Goal: Task Accomplishment & Management: Manage account settings

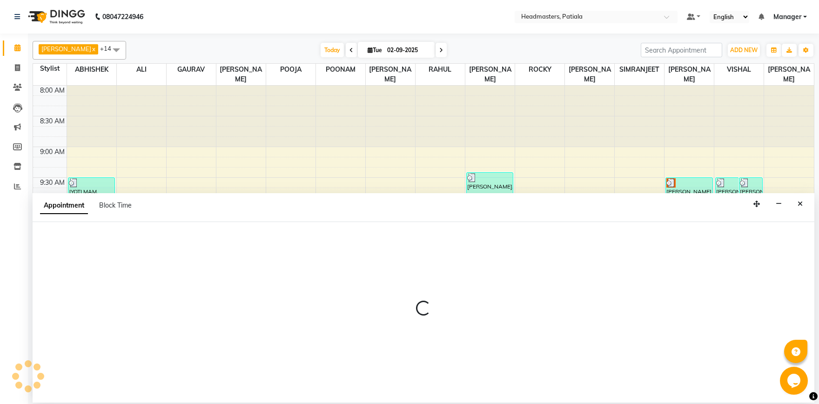
select select "62112"
select select "tentative"
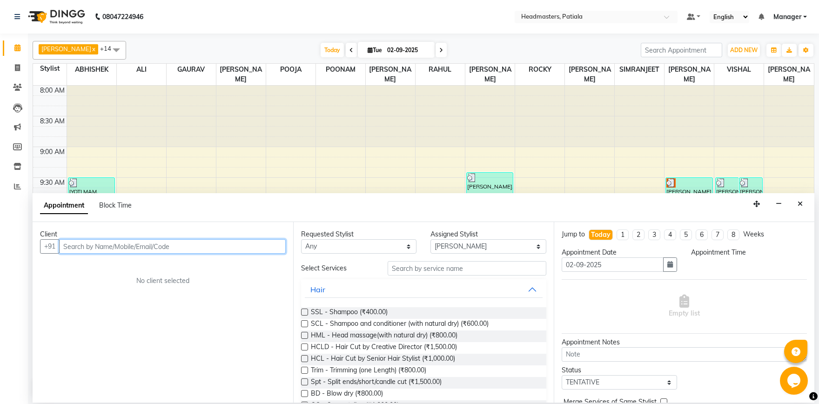
select select "705"
click at [110, 256] on div "Client +91 No client selected" at bounding box center [163, 312] width 261 height 181
drag, startPoint x: 120, startPoint y: 248, endPoint x: 148, endPoint y: 238, distance: 29.1
click at [121, 248] on input "text" at bounding box center [172, 246] width 227 height 14
type input "9872750902"
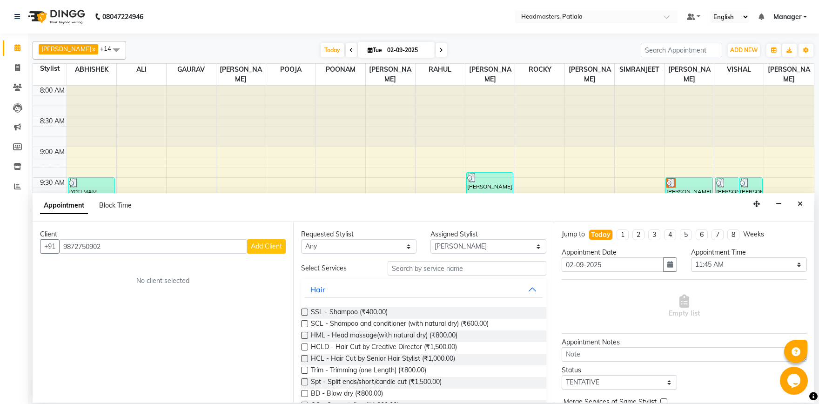
click at [268, 246] on span "Add Client" at bounding box center [266, 246] width 31 height 8
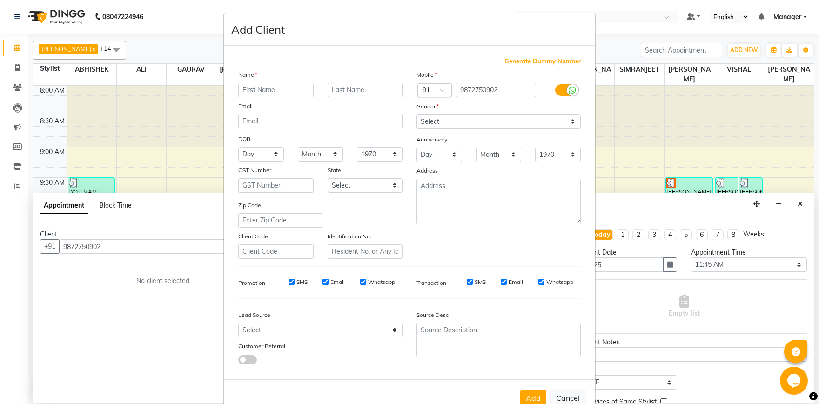
click at [271, 85] on input "text" at bounding box center [275, 90] width 75 height 14
type input "[PERSON_NAME]"
select select "[DEMOGRAPHIC_DATA]"
click option "[DEMOGRAPHIC_DATA]" at bounding box center [0, 0] width 0 height 0
click at [526, 394] on button "Add" at bounding box center [533, 398] width 26 height 17
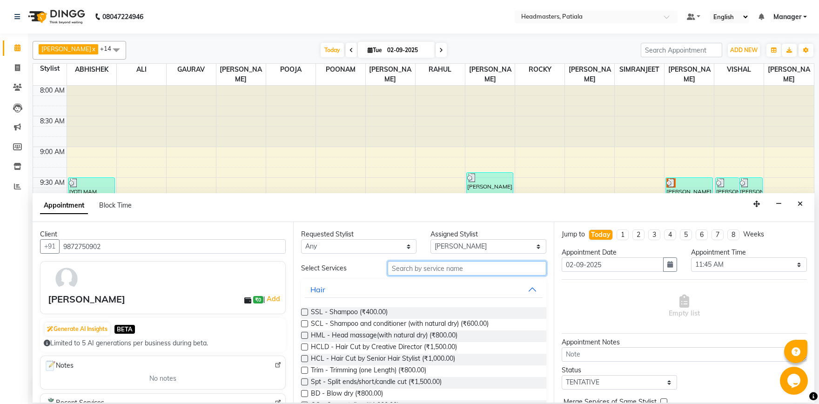
click at [397, 273] on input "text" at bounding box center [467, 268] width 159 height 14
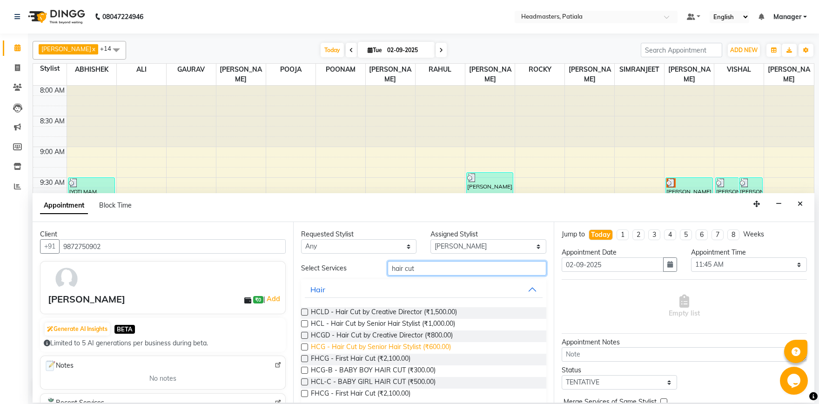
type input "hair cut"
click at [387, 346] on span "HCG - Hair Cut by Senior Hair Stylist (₹600.00)" at bounding box center [381, 348] width 140 height 12
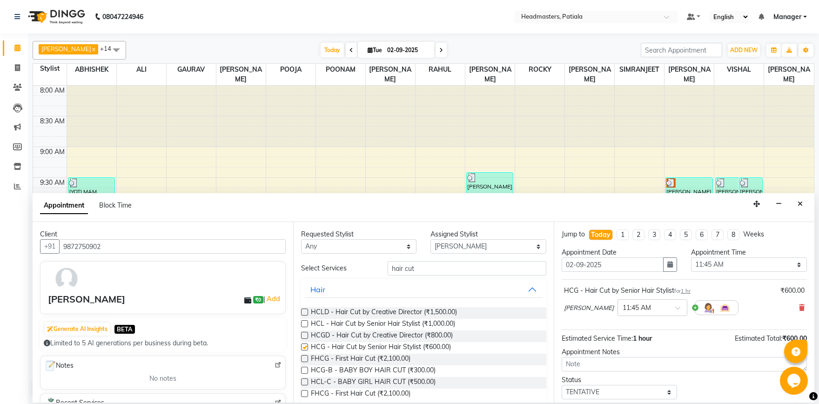
checkbox input "false"
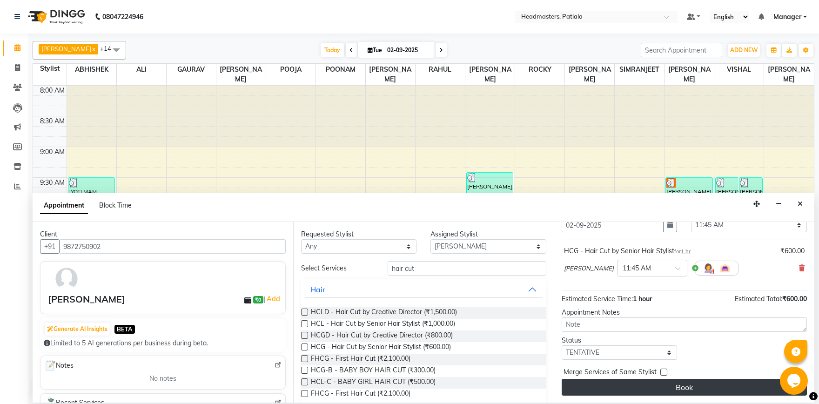
click at [669, 384] on button "Book" at bounding box center [684, 387] width 245 height 17
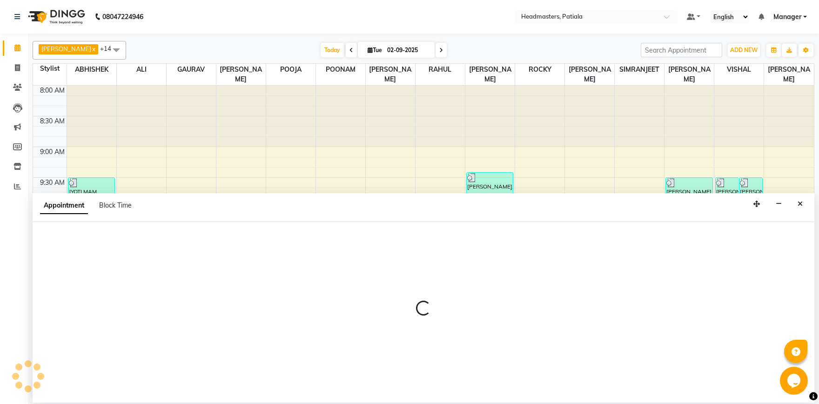
select select "51083"
select select "tentative"
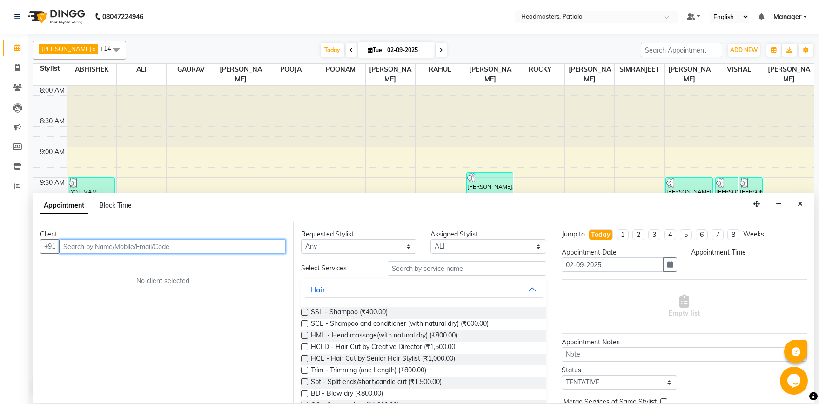
select select "600"
click at [148, 247] on input "text" at bounding box center [172, 246] width 227 height 14
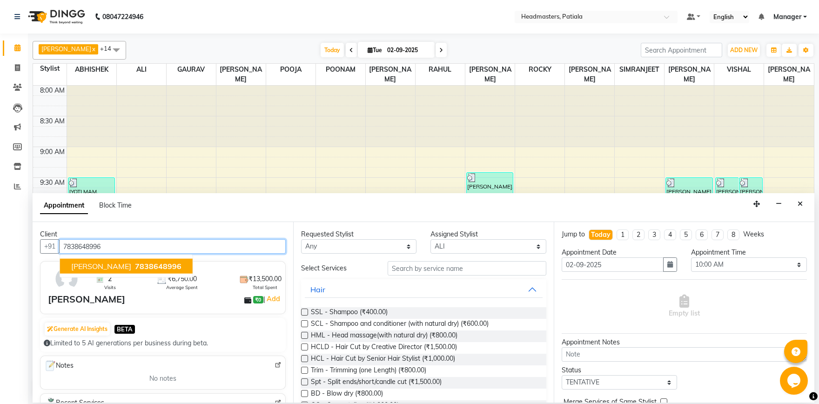
click at [123, 260] on button "[PERSON_NAME] 7838648996" at bounding box center [126, 266] width 133 height 15
type input "7838648996"
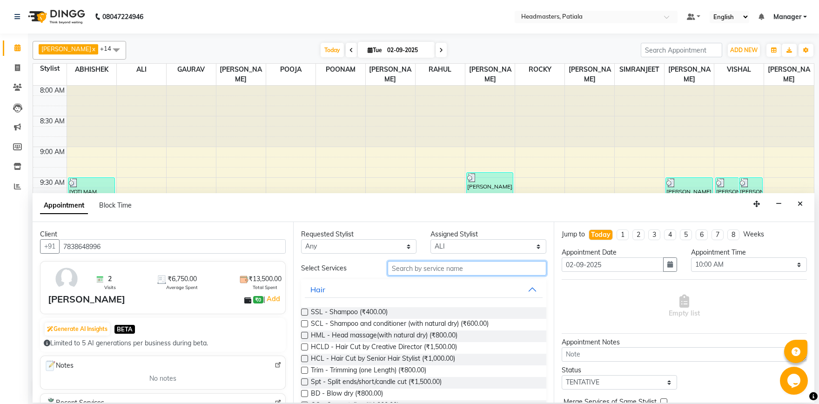
click at [424, 263] on input "text" at bounding box center [467, 268] width 159 height 14
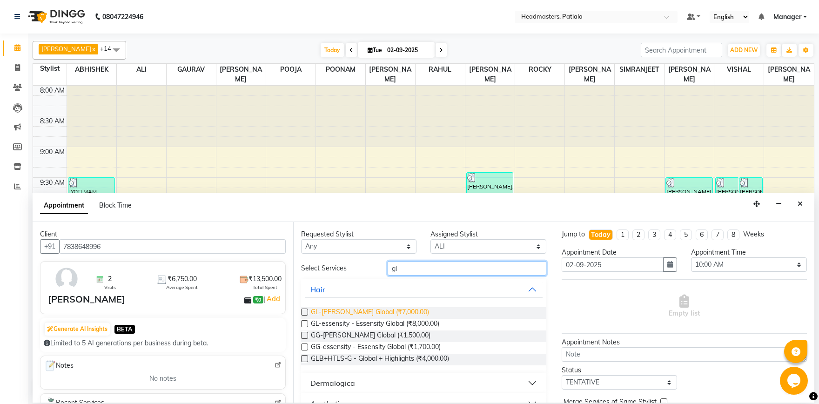
type input "gl"
click at [371, 314] on span "GL-[PERSON_NAME] Global (₹7,000.00)" at bounding box center [370, 313] width 118 height 12
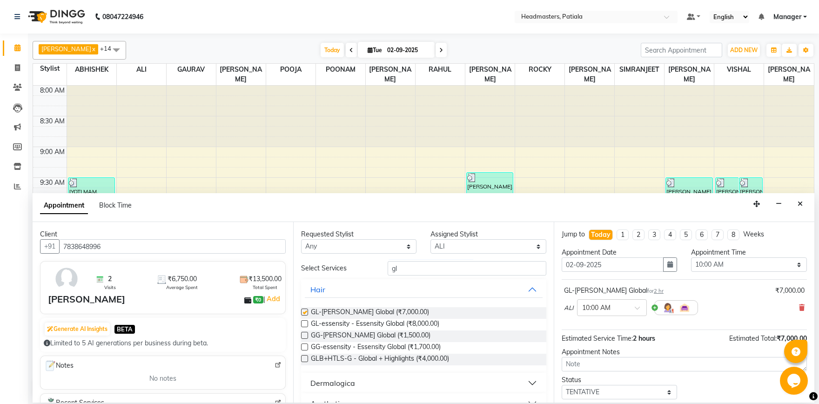
checkbox input "false"
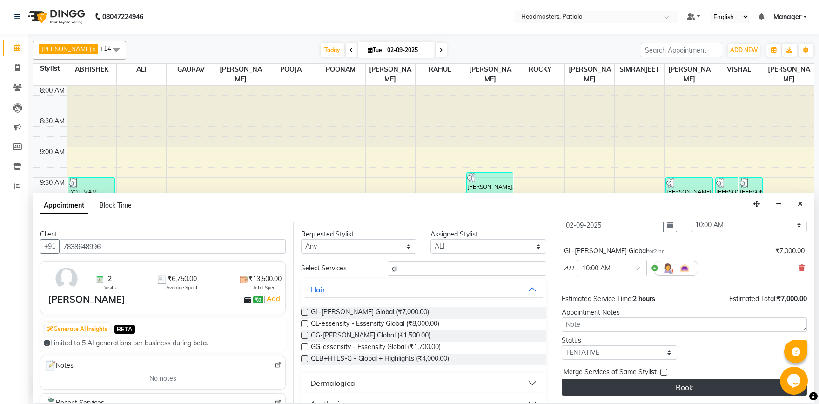
click at [649, 390] on button "Book" at bounding box center [684, 387] width 245 height 17
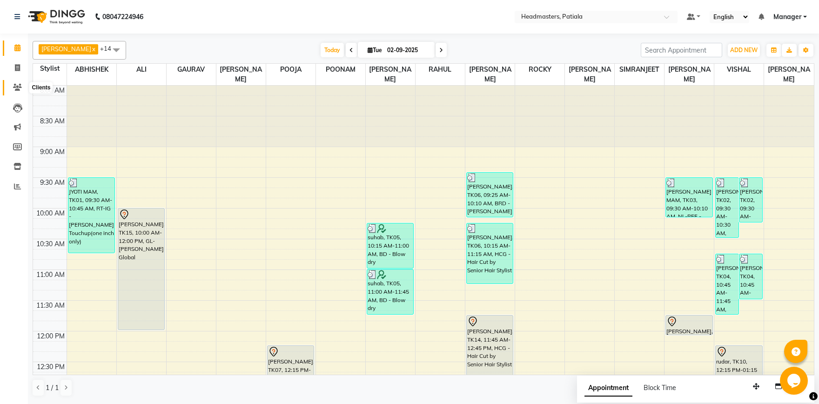
click at [15, 86] on icon at bounding box center [17, 87] width 9 height 7
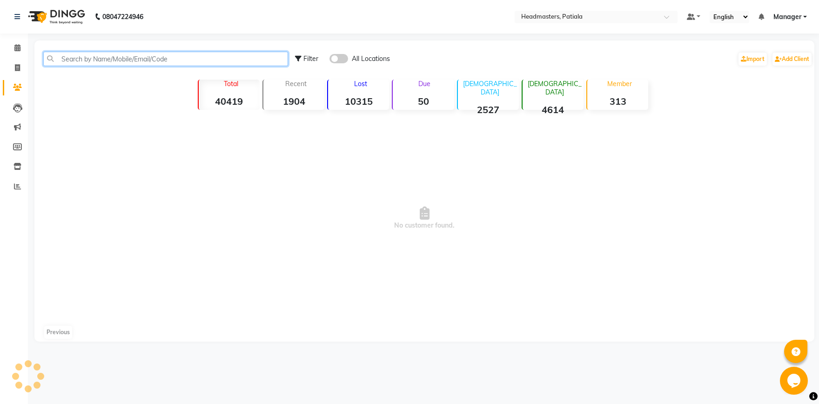
click at [103, 58] on input "text" at bounding box center [165, 59] width 245 height 14
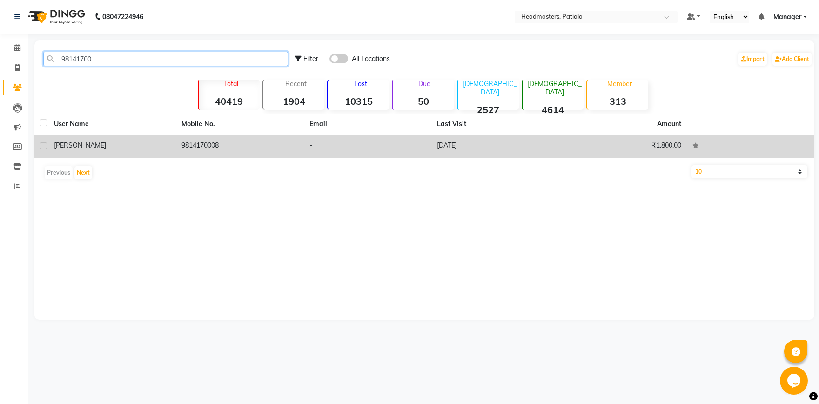
type input "98141700"
click at [579, 148] on td "₹1,800.00" at bounding box center [623, 146] width 128 height 23
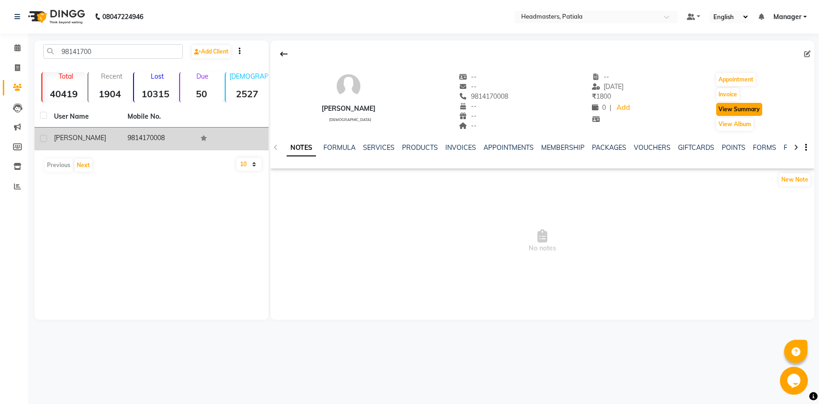
click at [732, 104] on button "View Summary" at bounding box center [739, 109] width 46 height 13
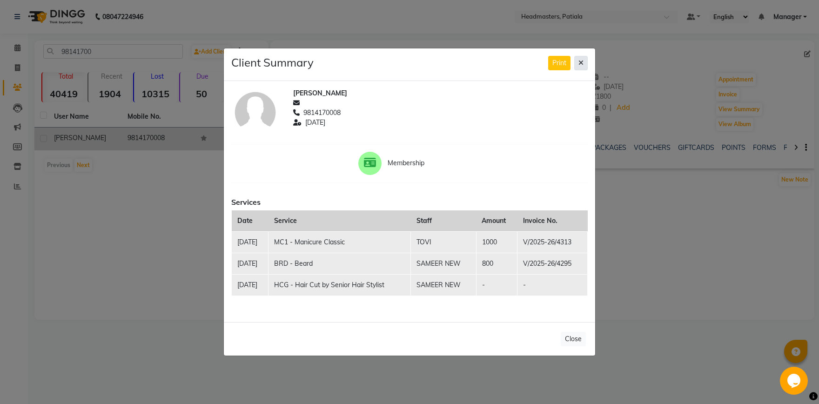
click at [580, 64] on icon at bounding box center [580, 63] width 5 height 7
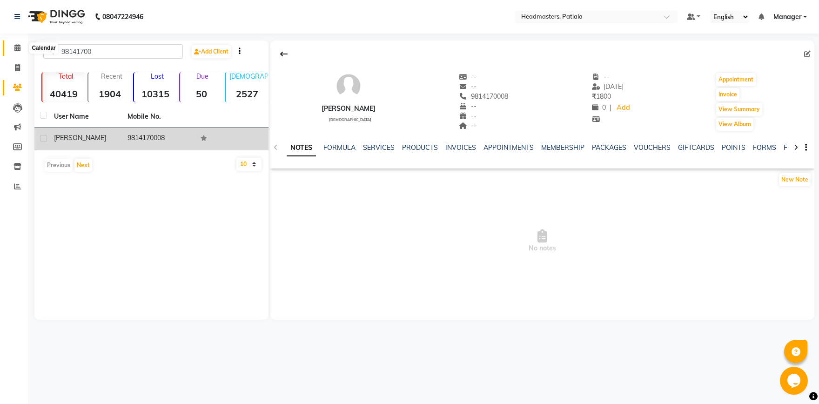
click at [15, 47] on icon at bounding box center [17, 47] width 6 height 7
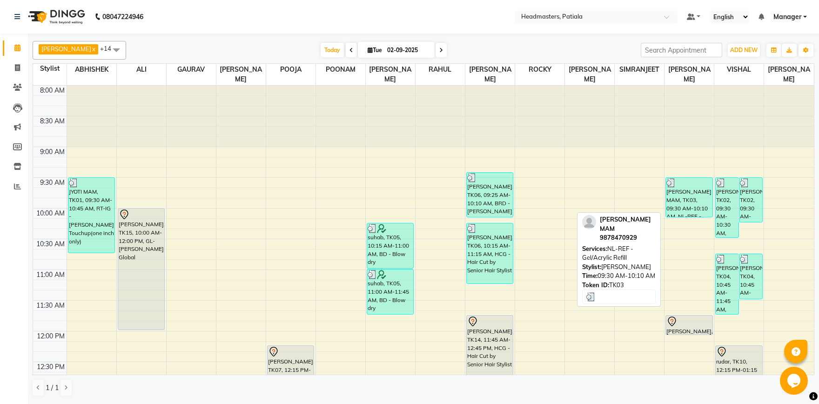
scroll to position [227, 0]
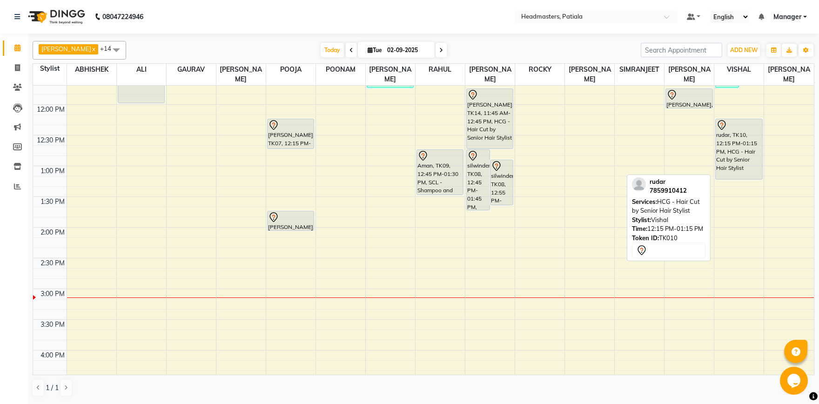
click at [745, 159] on div "rudar, TK10, 12:15 PM-01:15 PM, HCG - Hair Cut by Senior Hair Stylist" at bounding box center [739, 149] width 46 height 60
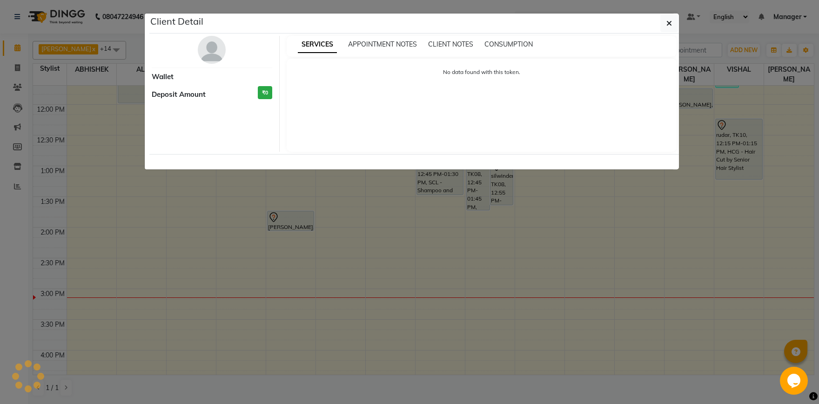
select select "7"
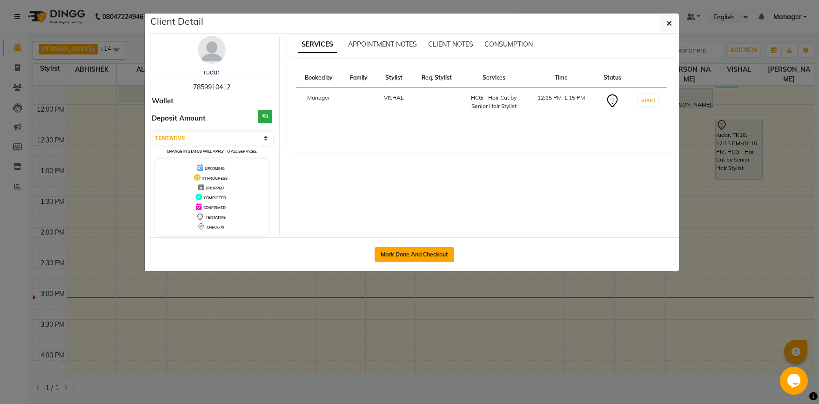
click at [419, 254] on button "Mark Done And Checkout" at bounding box center [415, 254] width 80 height 15
select select "service"
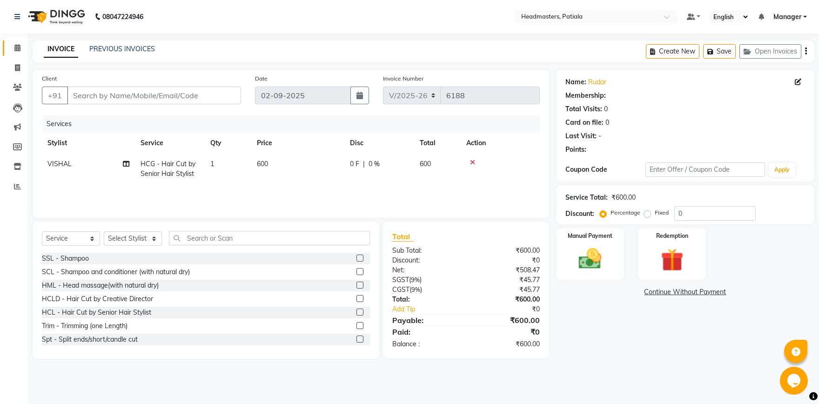
type input "7859910412"
select select "51089"
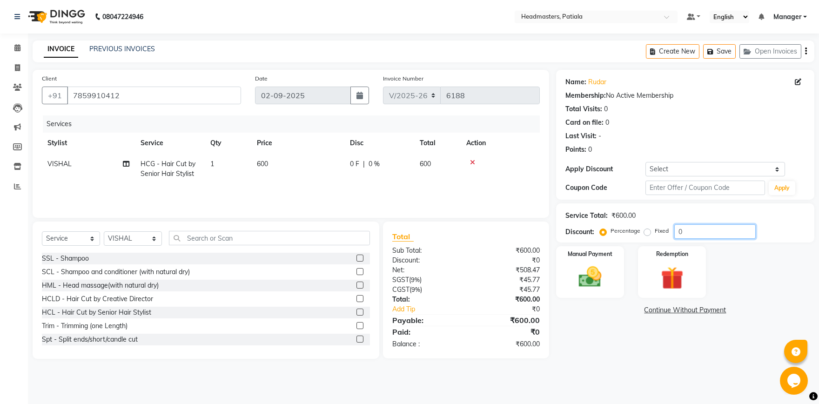
click at [689, 228] on input "0" at bounding box center [714, 231] width 81 height 14
type input "50"
click at [598, 275] on img at bounding box center [590, 276] width 39 height 27
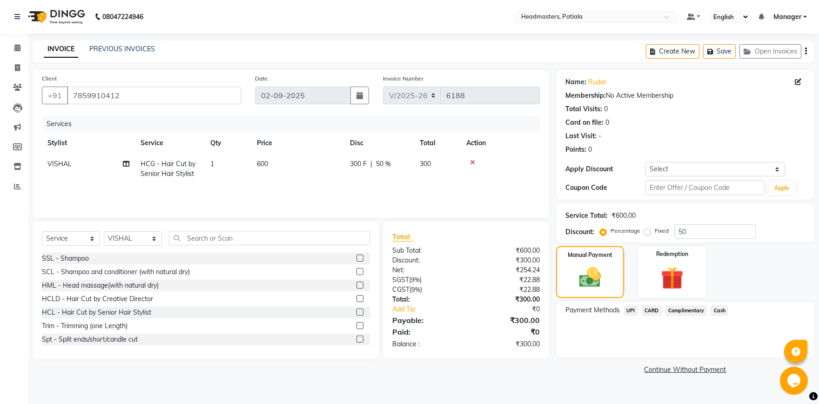
click at [627, 313] on span "UPI" at bounding box center [631, 310] width 14 height 11
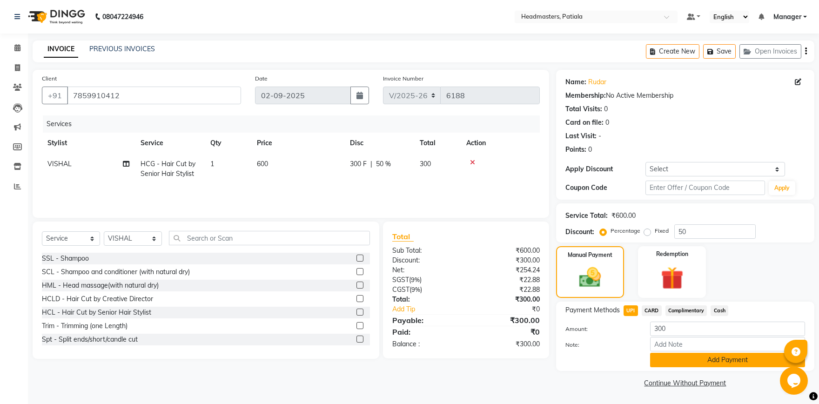
click at [734, 359] on button "Add Payment" at bounding box center [727, 360] width 155 height 14
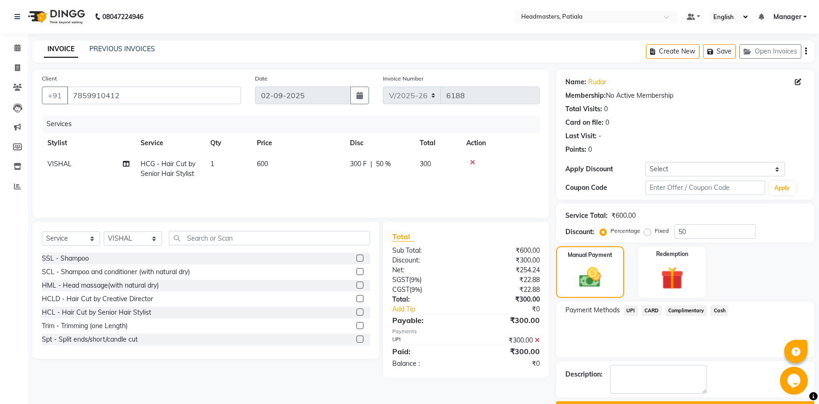
scroll to position [25, 0]
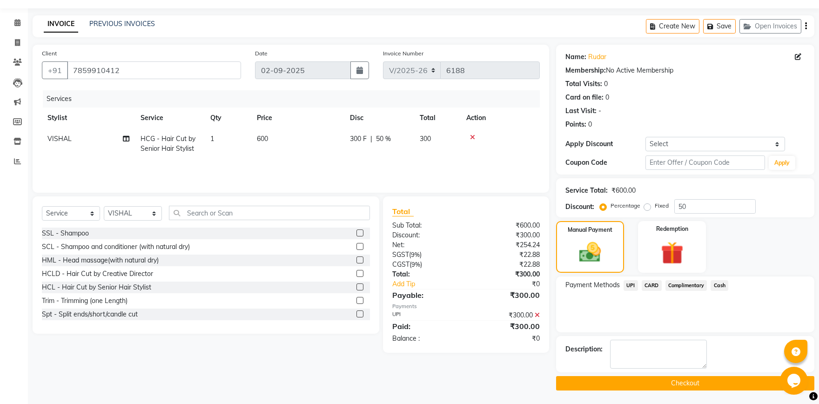
click at [684, 383] on button "Checkout" at bounding box center [685, 383] width 258 height 14
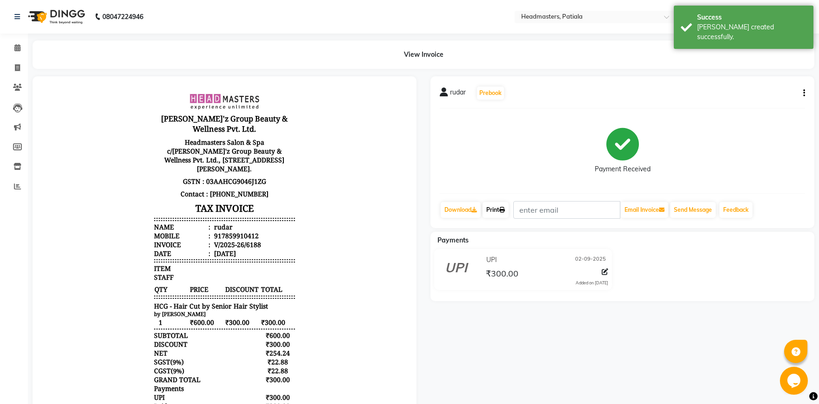
click at [500, 206] on link "Print" at bounding box center [496, 210] width 26 height 16
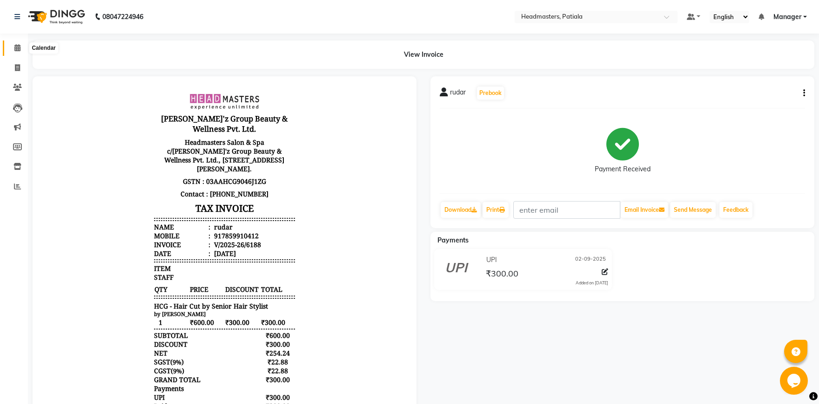
click at [13, 50] on span at bounding box center [17, 48] width 16 height 11
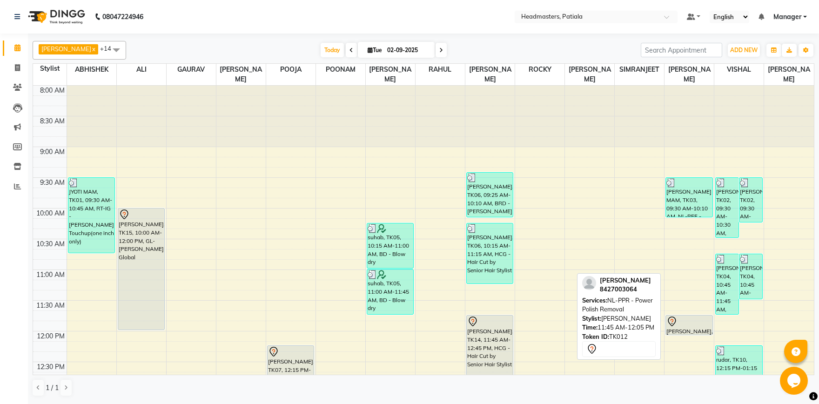
click at [688, 332] on link "[PERSON_NAME], TK12, 11:45 AM-12:05 PM, NL-PPR - Power Polish Removal" at bounding box center [688, 325] width 47 height 20
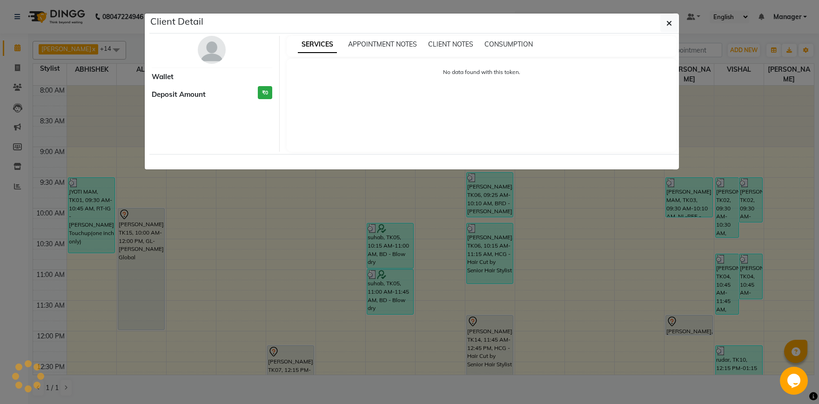
select select "7"
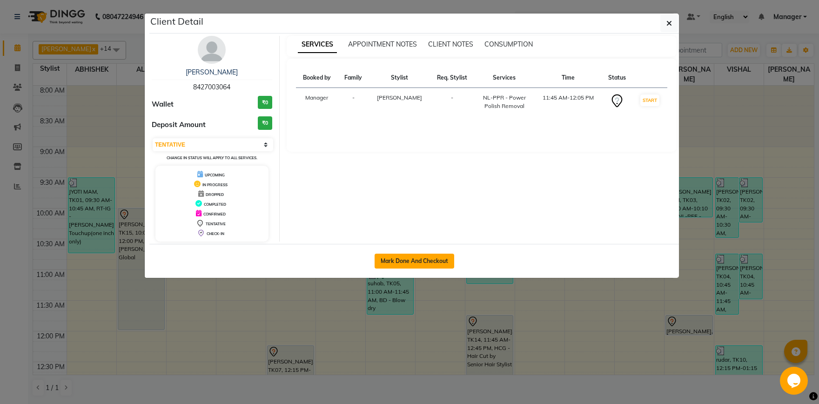
click at [427, 258] on button "Mark Done And Checkout" at bounding box center [415, 261] width 80 height 15
select select "service"
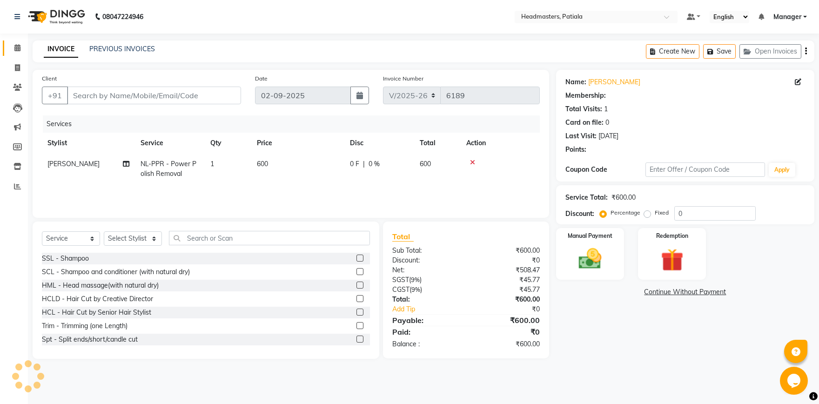
type input "8427003064"
select select "52232"
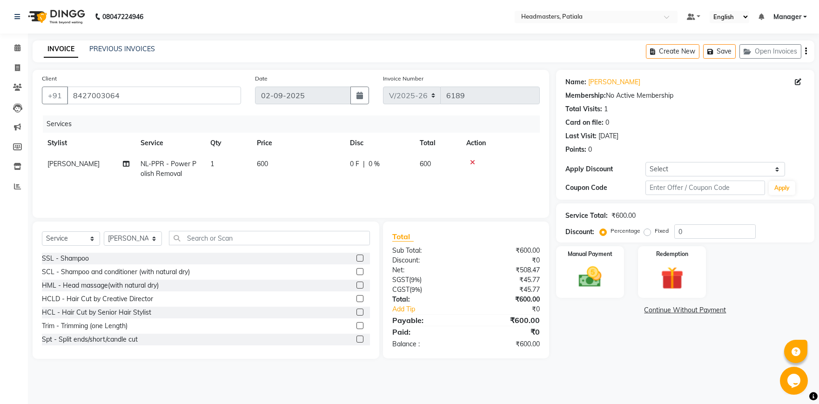
click at [366, 161] on div "0 F | 0 %" at bounding box center [379, 164] width 59 height 10
select select "52232"
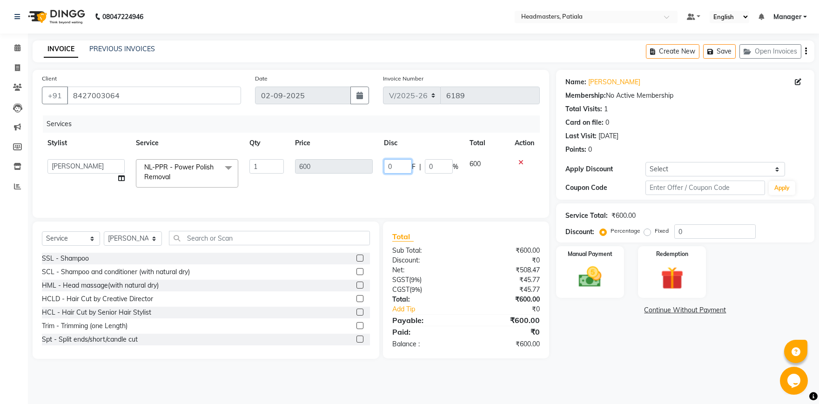
click at [394, 164] on input "0" at bounding box center [398, 166] width 28 height 14
type input "100"
click at [478, 187] on div "Services Stylist Service Qty Price Disc Total Action ABHISHEK [PERSON_NAME] [PE…" at bounding box center [291, 161] width 498 height 93
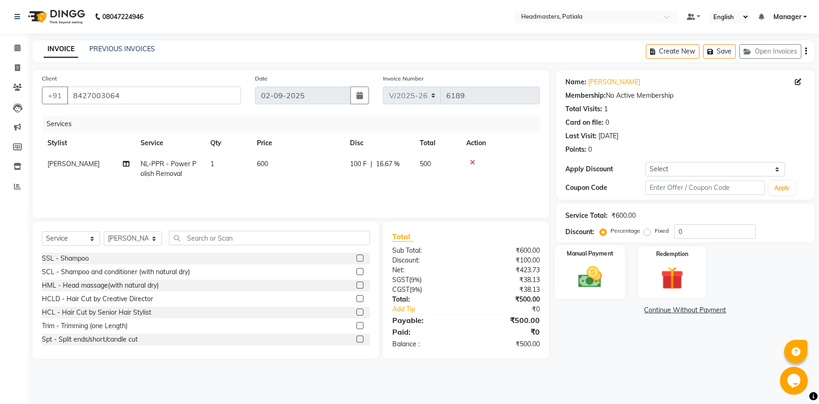
click at [603, 269] on img at bounding box center [590, 276] width 39 height 27
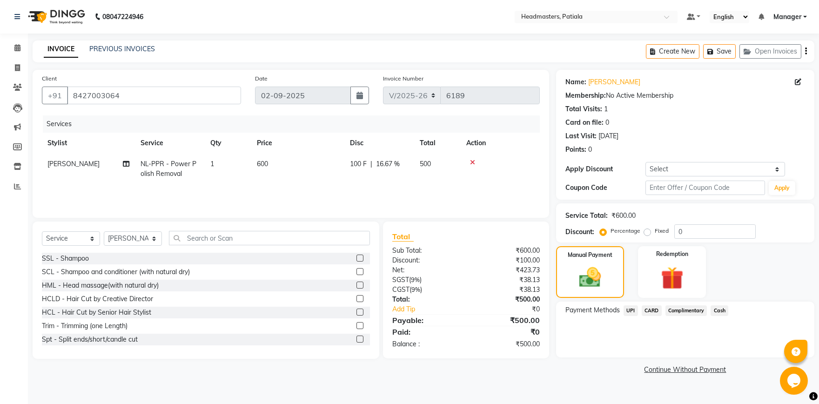
click at [721, 316] on span "Cash" at bounding box center [720, 310] width 18 height 11
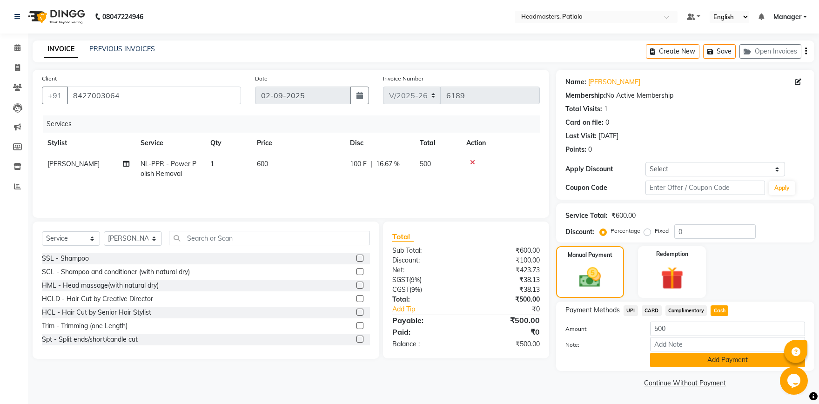
click at [696, 365] on button "Add Payment" at bounding box center [727, 360] width 155 height 14
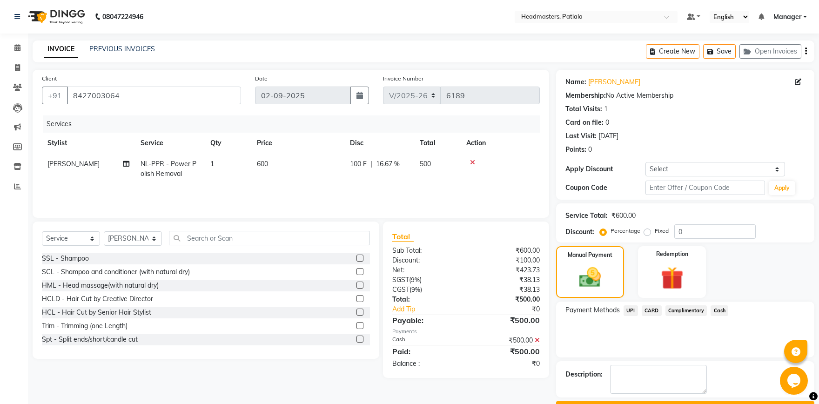
scroll to position [25, 0]
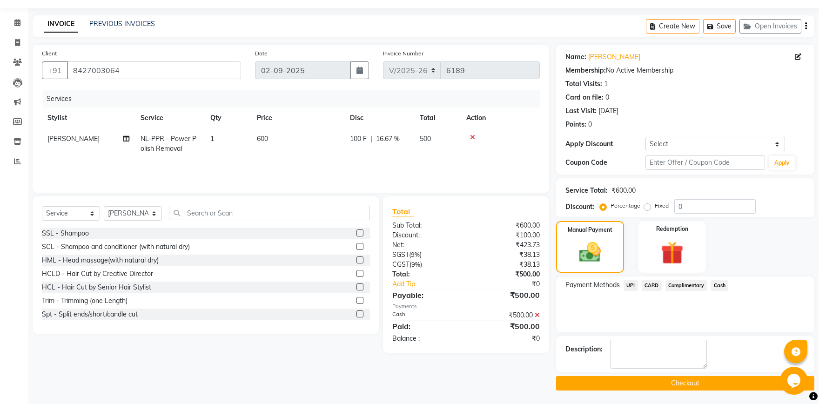
click at [668, 387] on button "Checkout" at bounding box center [685, 383] width 258 height 14
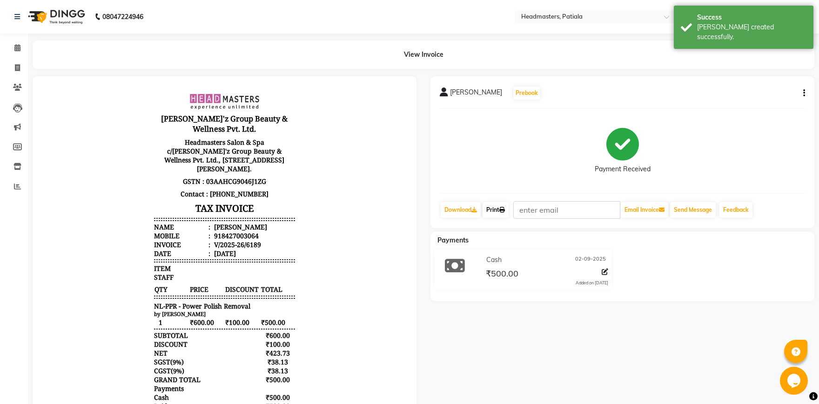
click at [491, 215] on link "Print" at bounding box center [496, 210] width 26 height 16
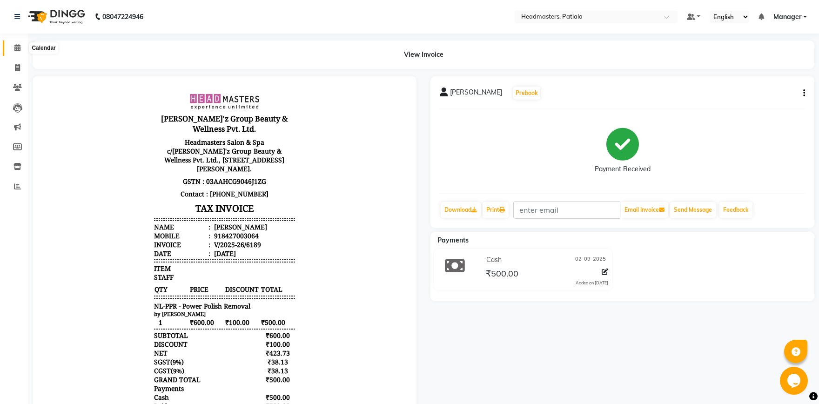
click at [15, 48] on icon at bounding box center [17, 47] width 6 height 7
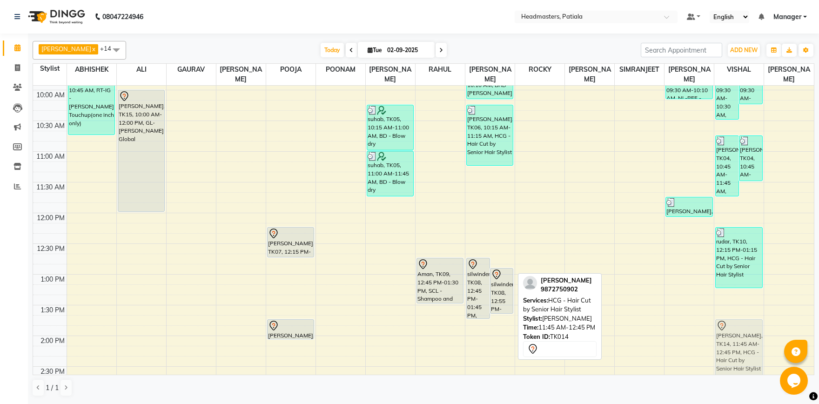
scroll to position [118, 0]
drag, startPoint x: 484, startPoint y: 359, endPoint x: 738, endPoint y: 328, distance: 256.0
click at [738, 328] on tr "JYOTI MAM, TK01, 09:30 AM-10:45 AM, RT-IG - [PERSON_NAME] Touchup(one inch only…" at bounding box center [423, 397] width 781 height 860
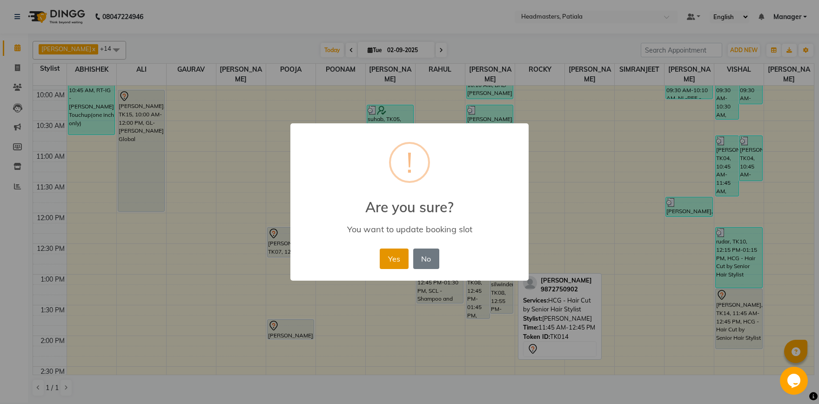
click at [402, 259] on button "Yes" at bounding box center [394, 259] width 28 height 20
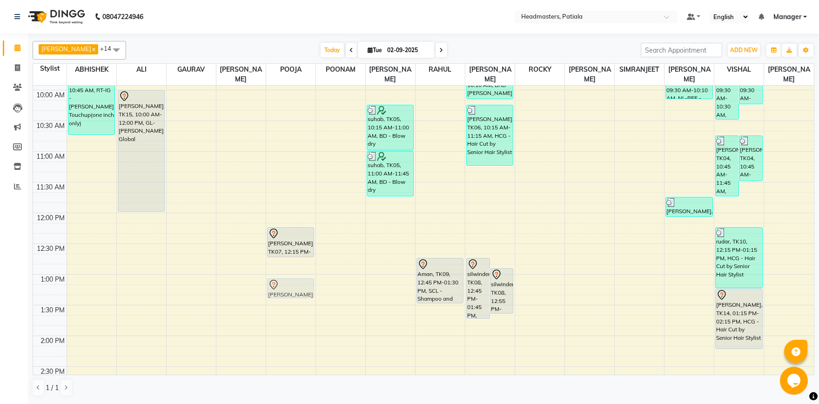
drag, startPoint x: 296, startPoint y: 324, endPoint x: 305, endPoint y: 288, distance: 37.3
click at [305, 288] on div "[PERSON_NAME], TK07, 12:15 PM-12:45 PM, AES-FACE - PRP Face [PERSON_NAME], TK13…" at bounding box center [290, 397] width 49 height 860
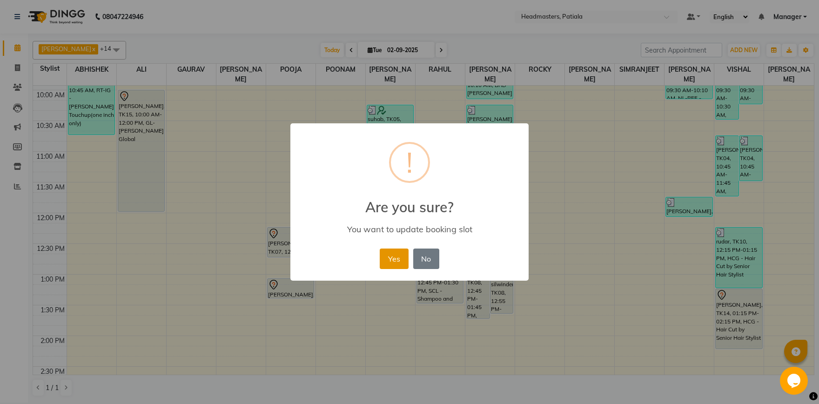
click at [399, 262] on button "Yes" at bounding box center [394, 259] width 28 height 20
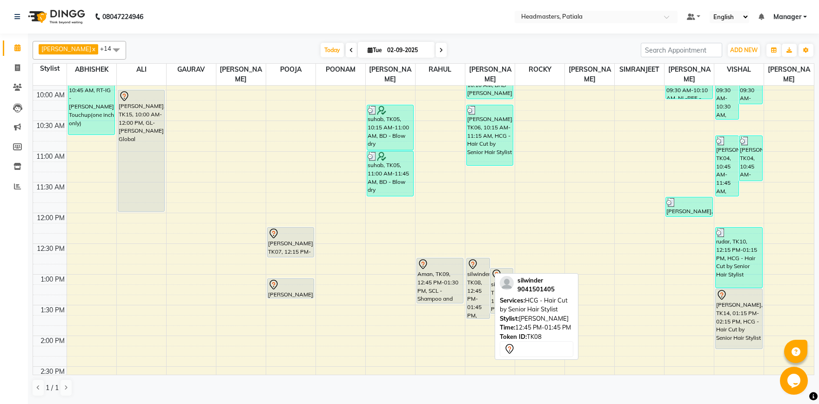
click at [476, 287] on div "silwinder, TK08, 12:45 PM-01:45 PM, HCG - Hair Cut by Senior Hair Stylist" at bounding box center [478, 288] width 23 height 60
click at [482, 289] on div "silwinder, TK08, 12:45 PM-01:45 PM, HCG - Hair Cut by Senior Hair Stylist" at bounding box center [478, 288] width 23 height 60
select select "7"
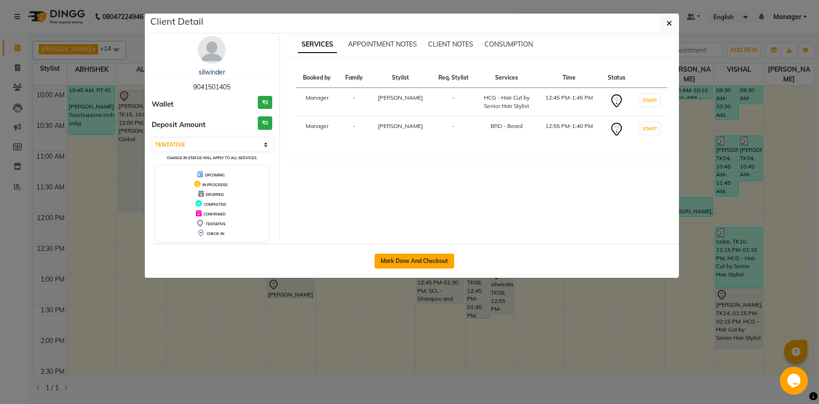
click at [391, 261] on button "Mark Done And Checkout" at bounding box center [415, 261] width 80 height 15
select select "service"
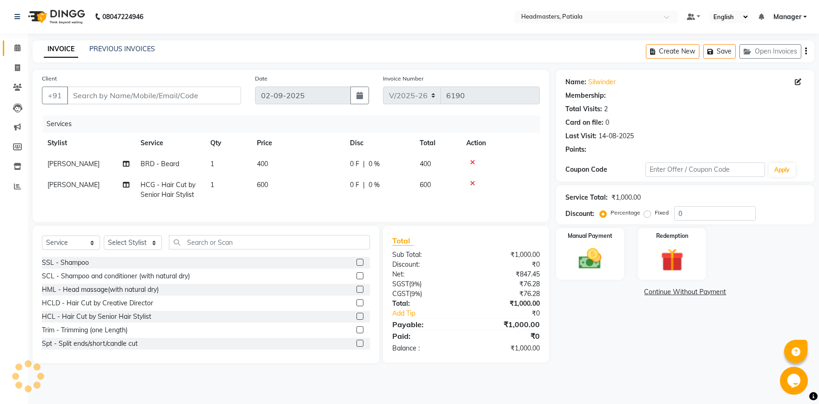
type input "9041501405"
select select "62112"
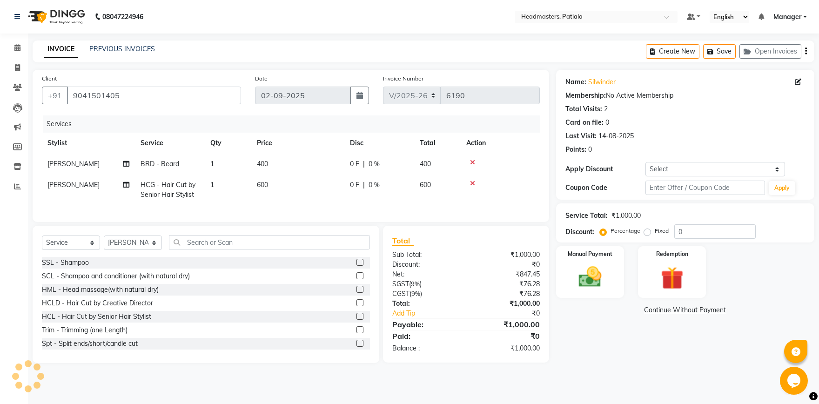
click at [655, 232] on label "Fixed" at bounding box center [662, 231] width 14 height 8
click at [650, 232] on input "Fixed" at bounding box center [649, 231] width 7 height 7
radio input "true"
click at [680, 232] on input "0" at bounding box center [714, 231] width 81 height 14
click at [686, 235] on input "0" at bounding box center [714, 231] width 81 height 14
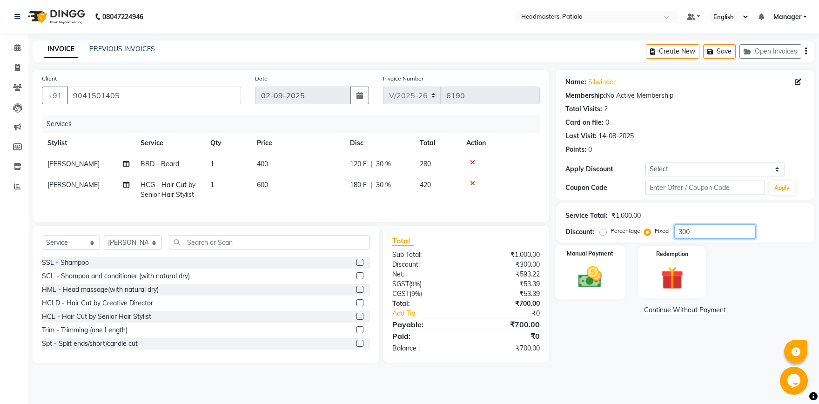
type input "300"
click at [598, 282] on img at bounding box center [590, 276] width 39 height 27
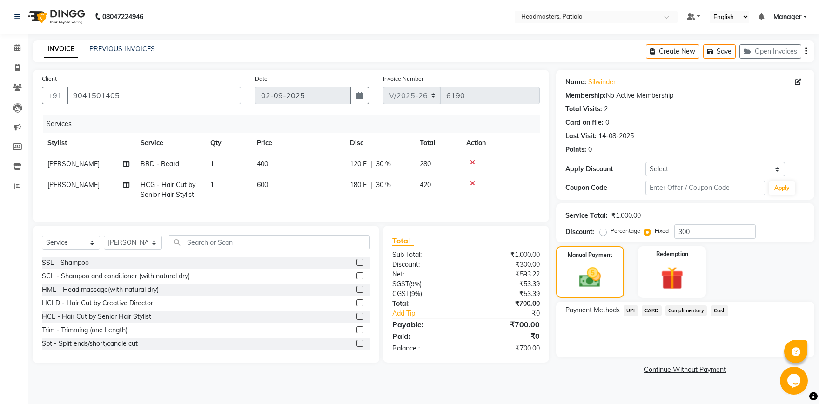
drag, startPoint x: 722, startPoint y: 310, endPoint x: 722, endPoint y: 316, distance: 6.0
click at [721, 310] on span "Cash" at bounding box center [720, 310] width 18 height 11
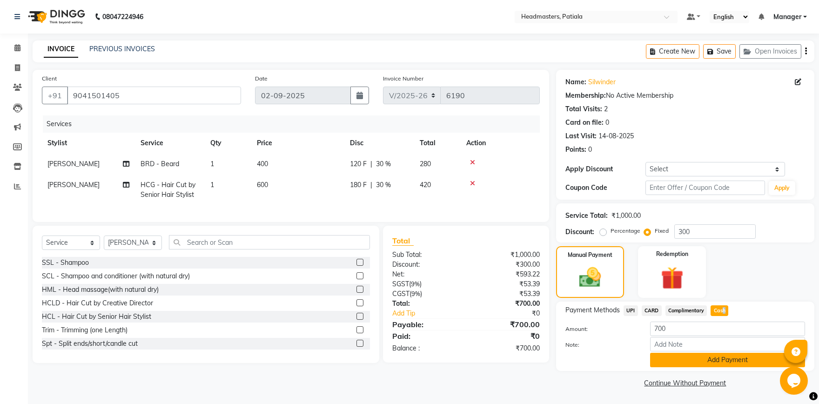
click at [725, 359] on button "Add Payment" at bounding box center [727, 360] width 155 height 14
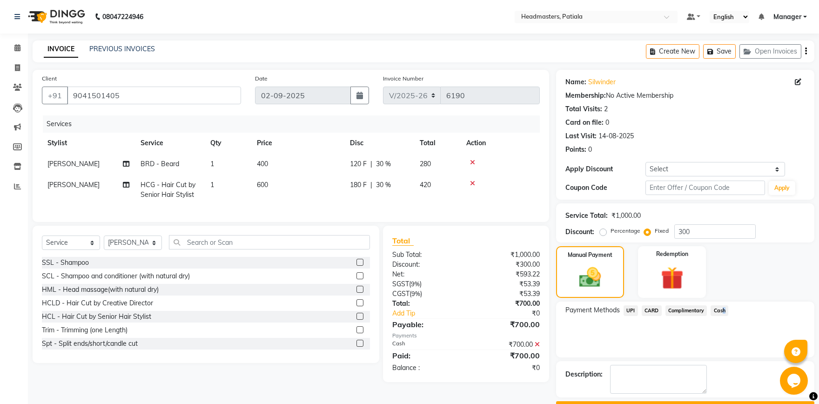
click at [692, 401] on button "Checkout" at bounding box center [685, 408] width 258 height 14
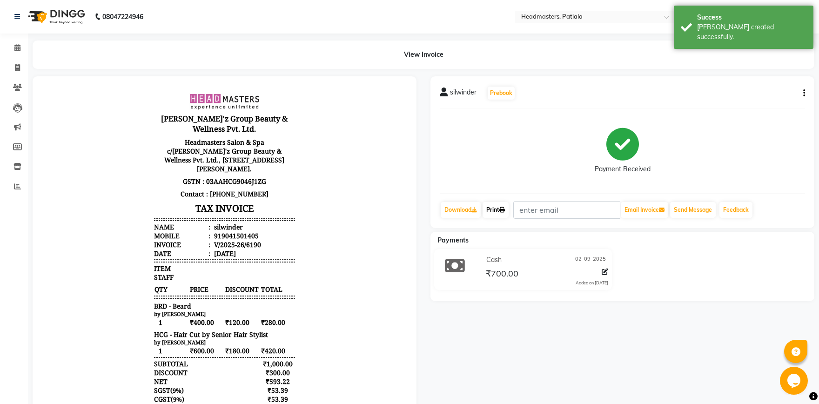
click at [499, 209] on link "Print" at bounding box center [496, 210] width 26 height 16
drag, startPoint x: 20, startPoint y: 45, endPoint x: 79, endPoint y: 5, distance: 71.5
click at [20, 44] on icon at bounding box center [17, 47] width 6 height 7
